Goal: Check status: Check status

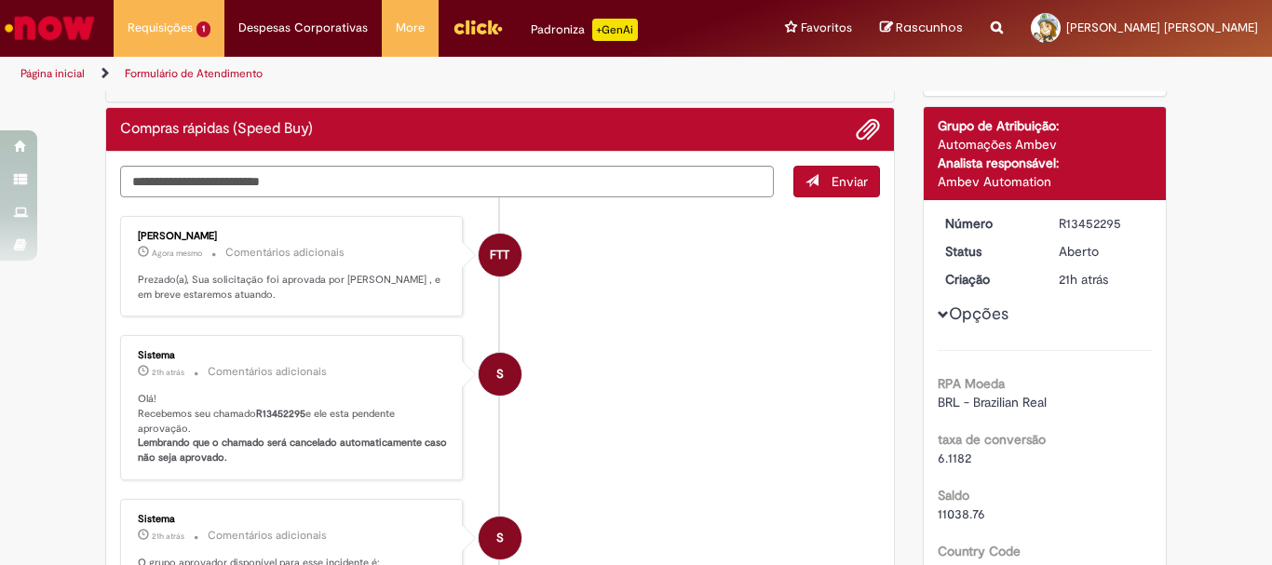
scroll to position [186, 0]
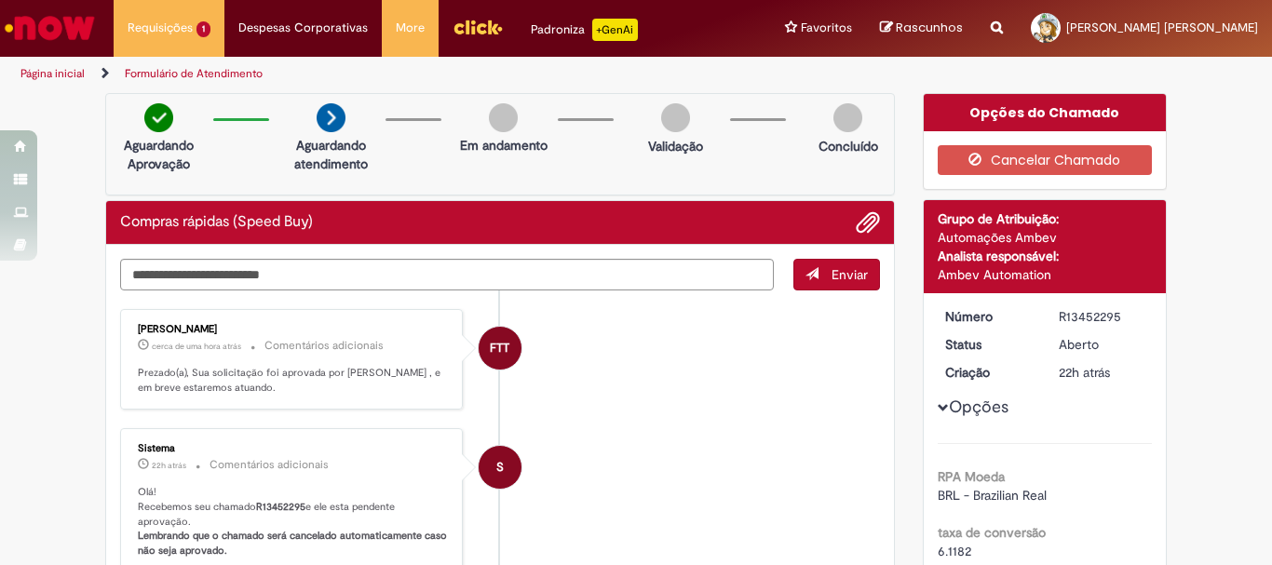
scroll to position [93, 0]
